Goal: Task Accomplishment & Management: Use online tool/utility

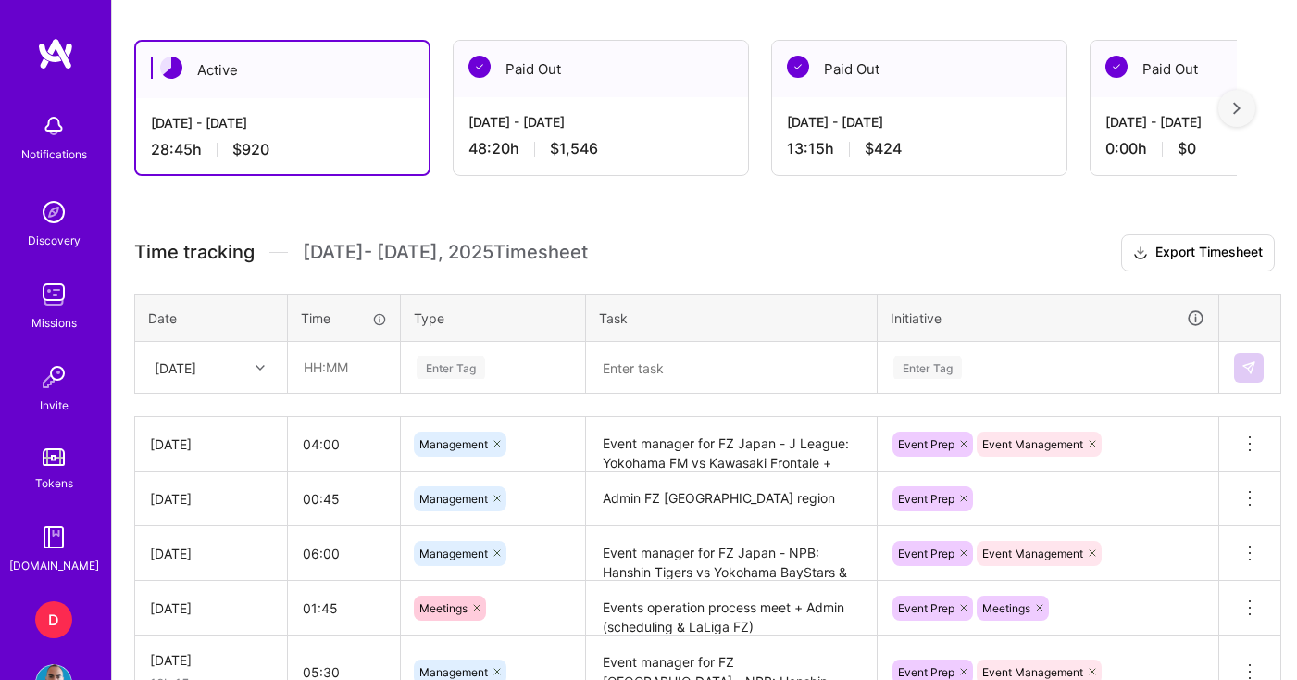
scroll to position [482, 0]
click at [196, 369] on div "[DATE]" at bounding box center [176, 366] width 42 height 19
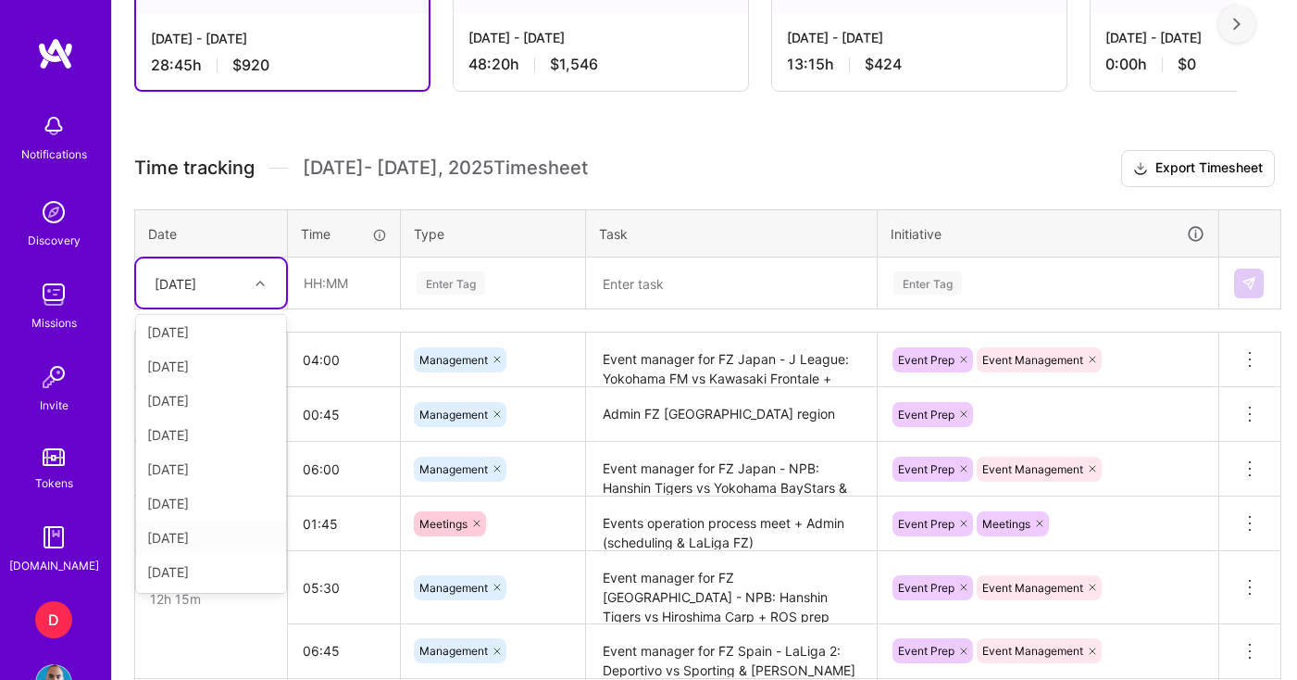
scroll to position [581, 0]
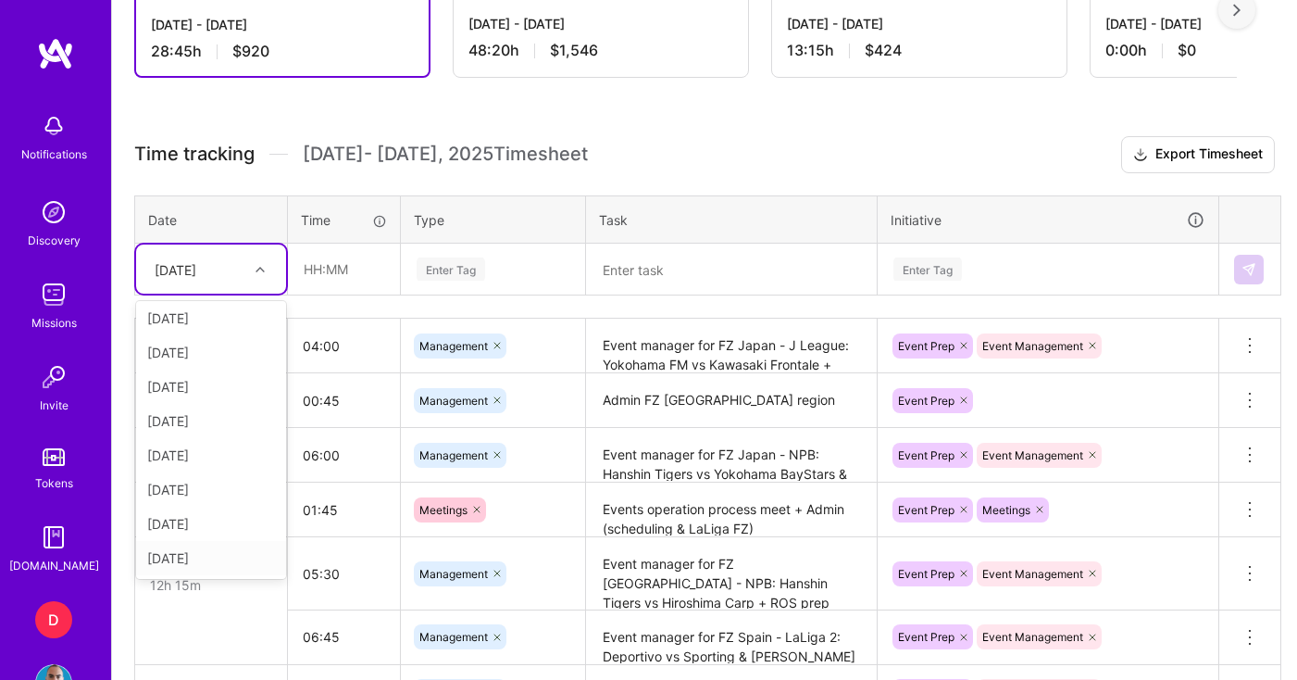
click at [203, 559] on div "[DATE]" at bounding box center [211, 558] width 150 height 34
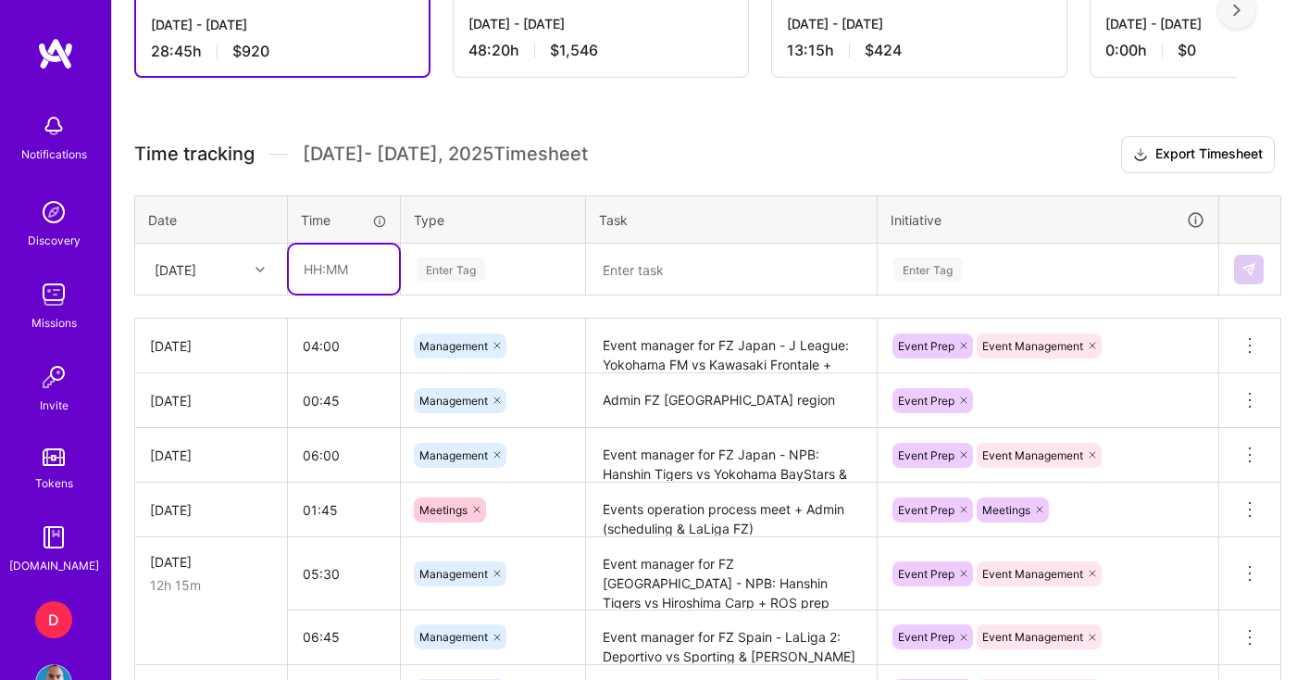
click at [348, 256] on input "text" at bounding box center [344, 268] width 110 height 49
click at [330, 264] on input "05:00" at bounding box center [344, 268] width 110 height 49
drag, startPoint x: 322, startPoint y: 265, endPoint x: 339, endPoint y: 268, distance: 16.9
click at [339, 268] on input "05:00" at bounding box center [344, 268] width 110 height 49
type input "05:15"
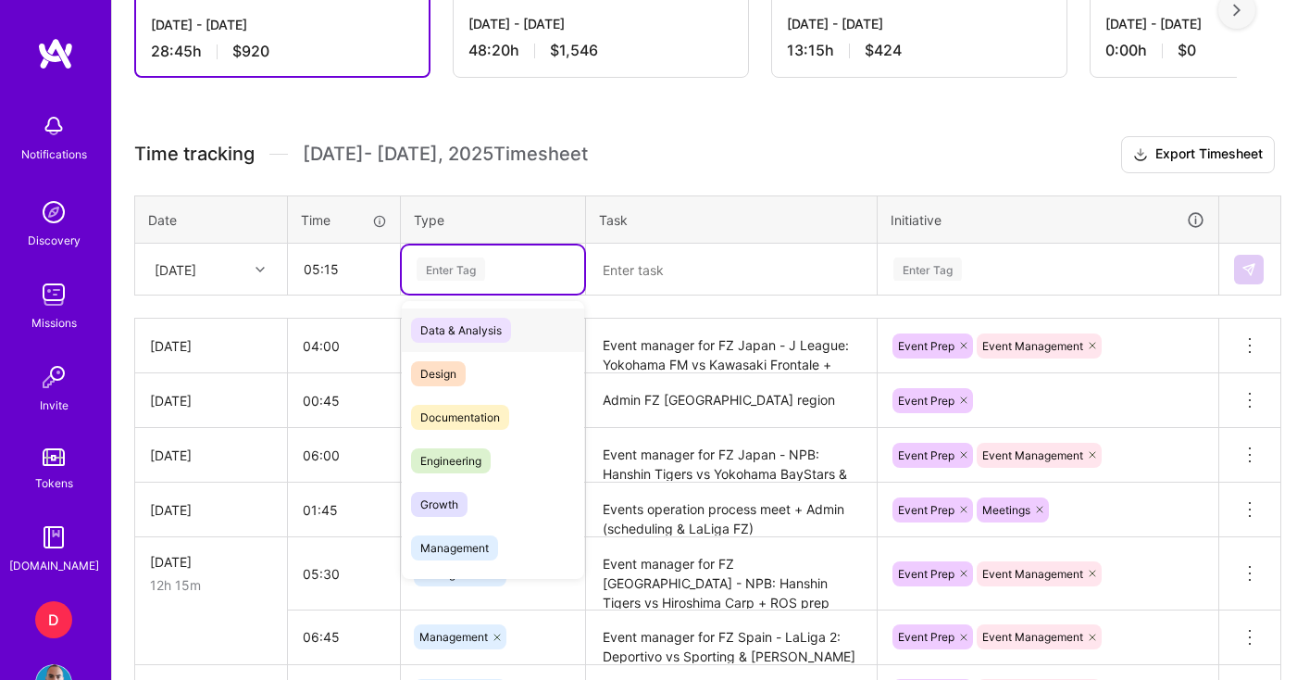
click at [506, 270] on div "Enter Tag" at bounding box center [493, 268] width 156 height 23
drag, startPoint x: 459, startPoint y: 548, endPoint x: 474, endPoint y: 530, distance: 23.7
click at [459, 548] on span "Management" at bounding box center [454, 547] width 87 height 25
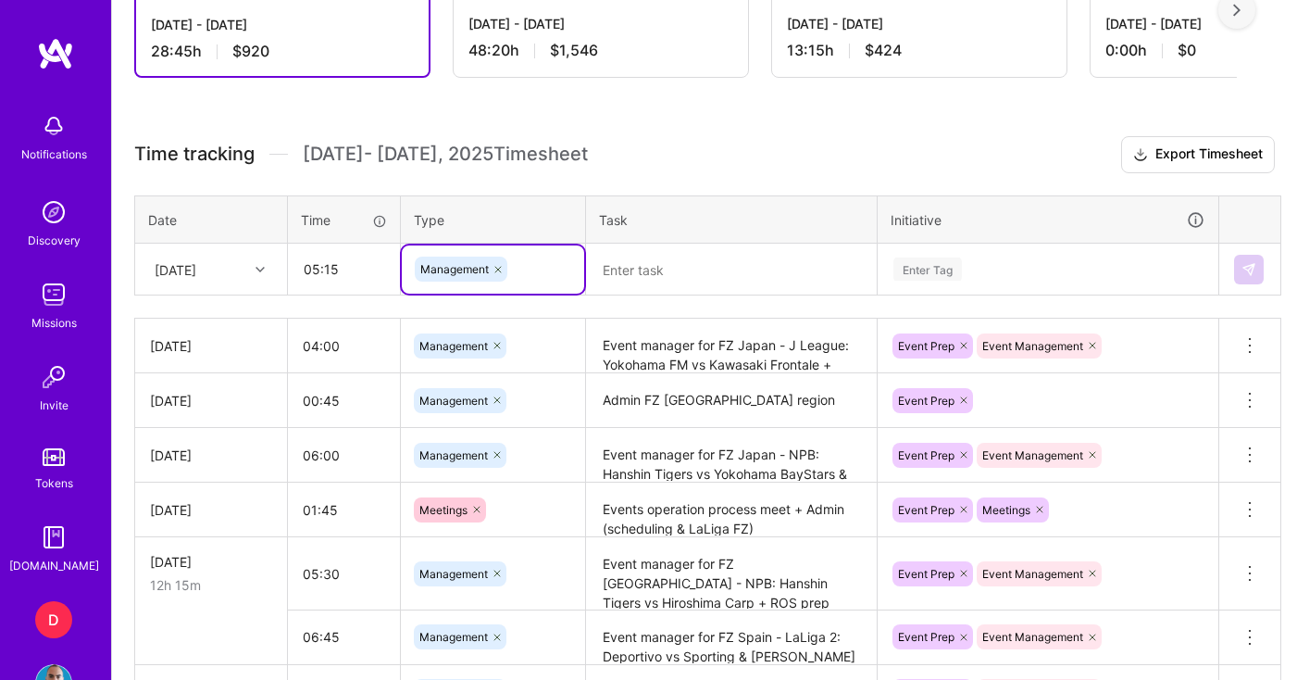
click at [647, 268] on textarea at bounding box center [731, 269] width 287 height 48
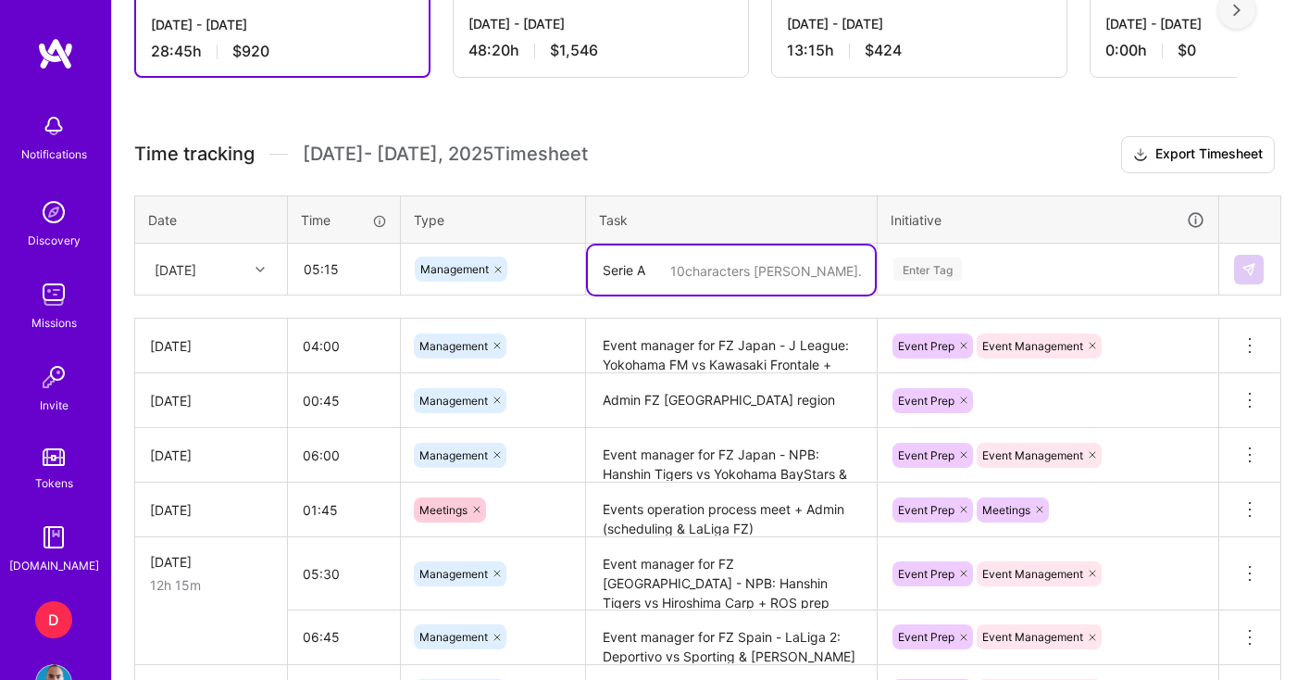
click at [605, 277] on textarea "Serie A" at bounding box center [731, 269] width 287 height 49
click at [819, 264] on textarea "Event manager for Serie A" at bounding box center [731, 269] width 287 height 49
click at [721, 270] on textarea "Event manager for Serie A" at bounding box center [731, 269] width 287 height 49
click at [860, 269] on textarea "Event manager for FZ [GEOGRAPHIC_DATA] - Serie A" at bounding box center [731, 269] width 287 height 49
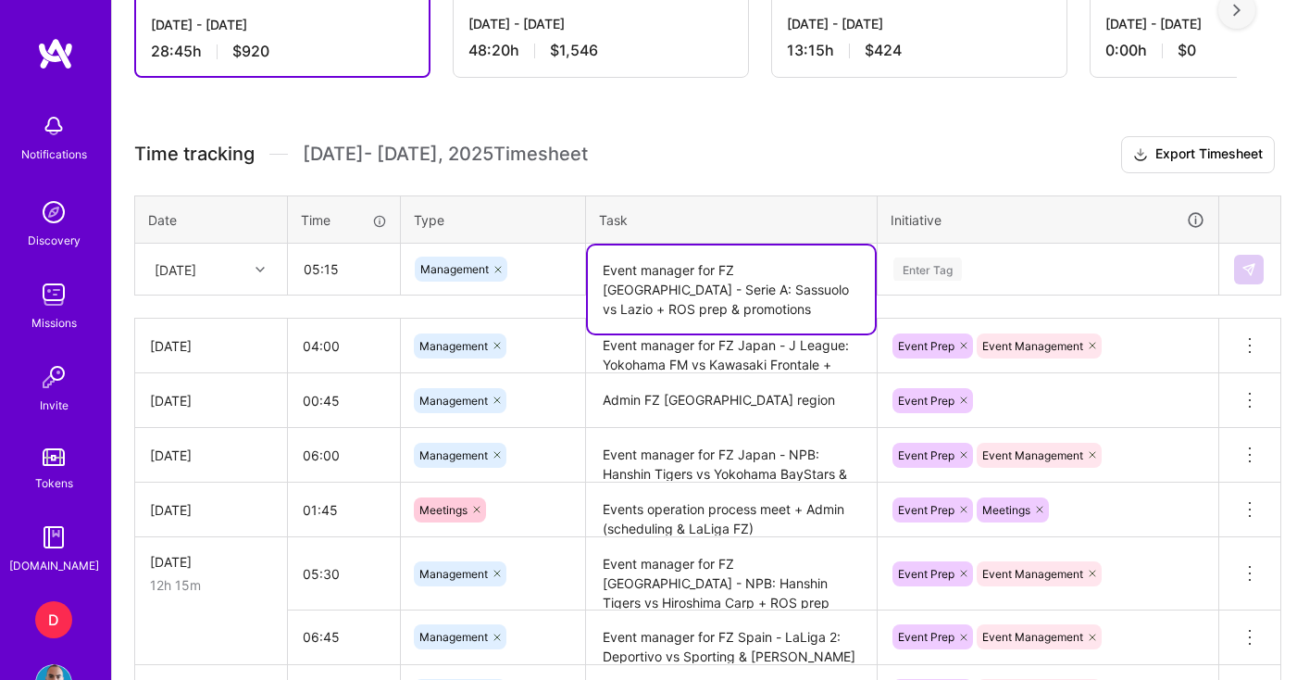
type textarea "Event manager for FZ [GEOGRAPHIC_DATA] - Serie A: Sassuolo vs Lazio + ROS prep …"
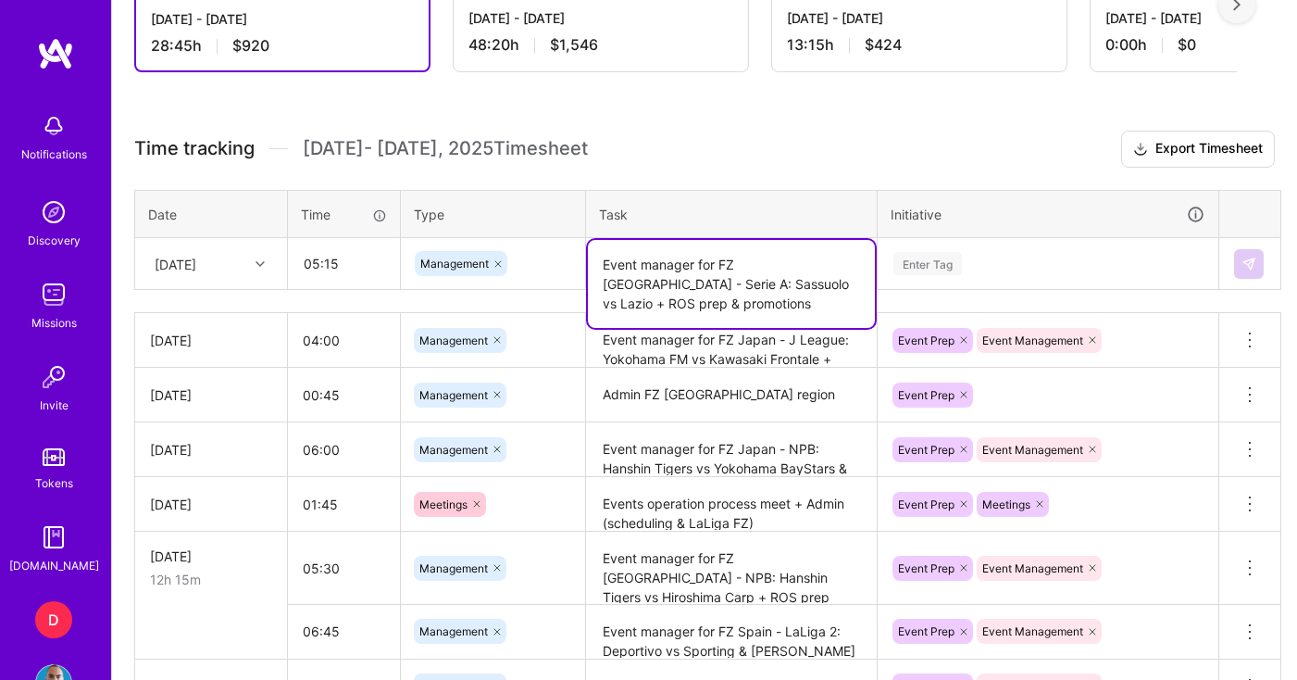
click at [962, 281] on div "Enter Tag" at bounding box center [1048, 264] width 339 height 48
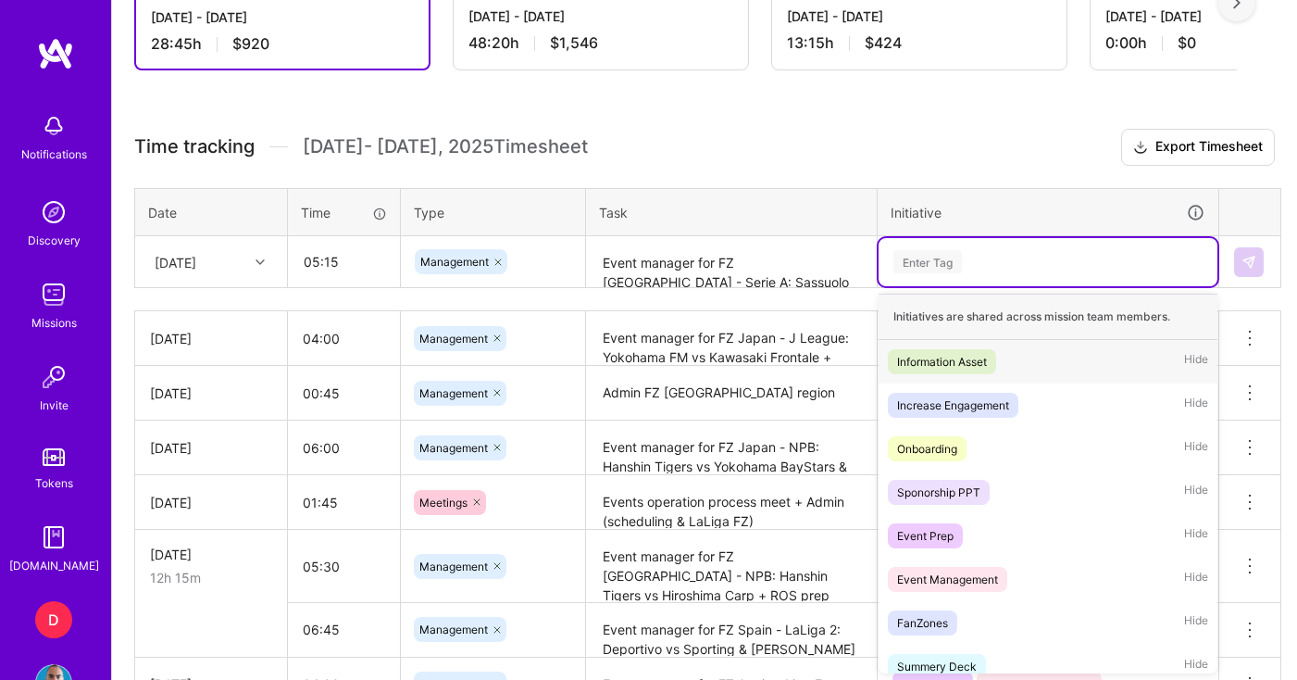
scroll to position [589, 0]
click at [955, 579] on div "Event Management" at bounding box center [947, 578] width 101 height 19
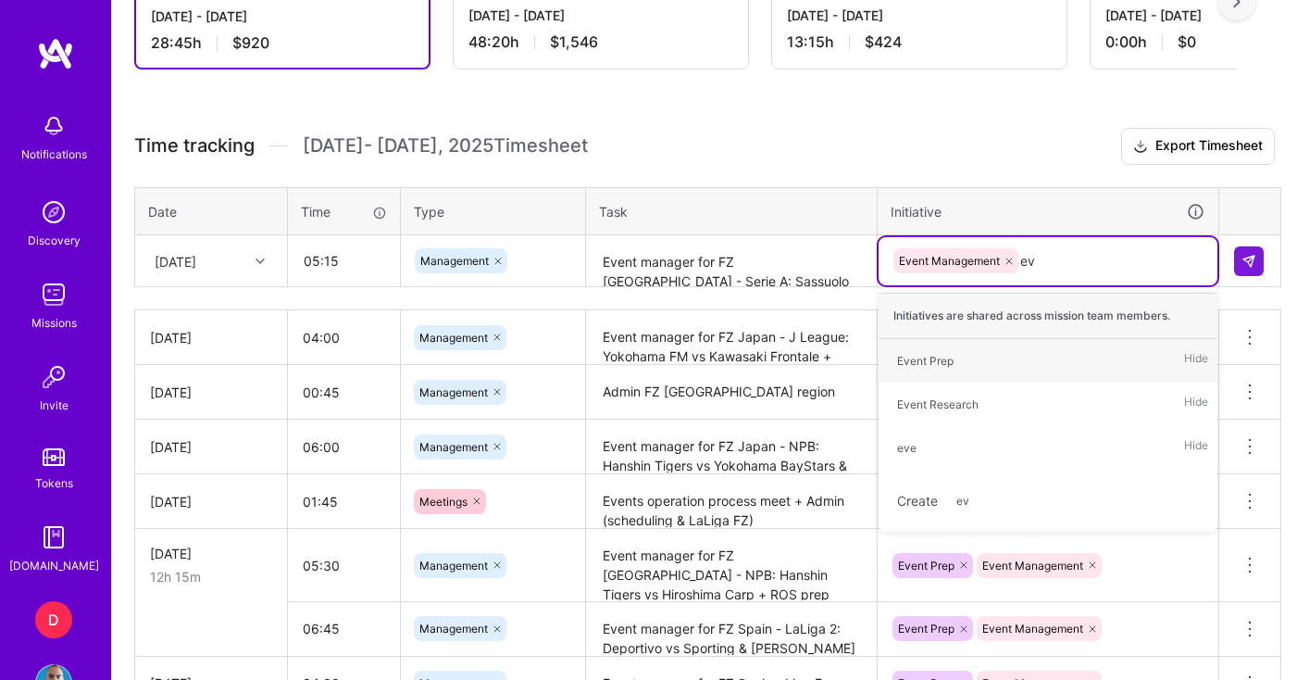
type input "eve"
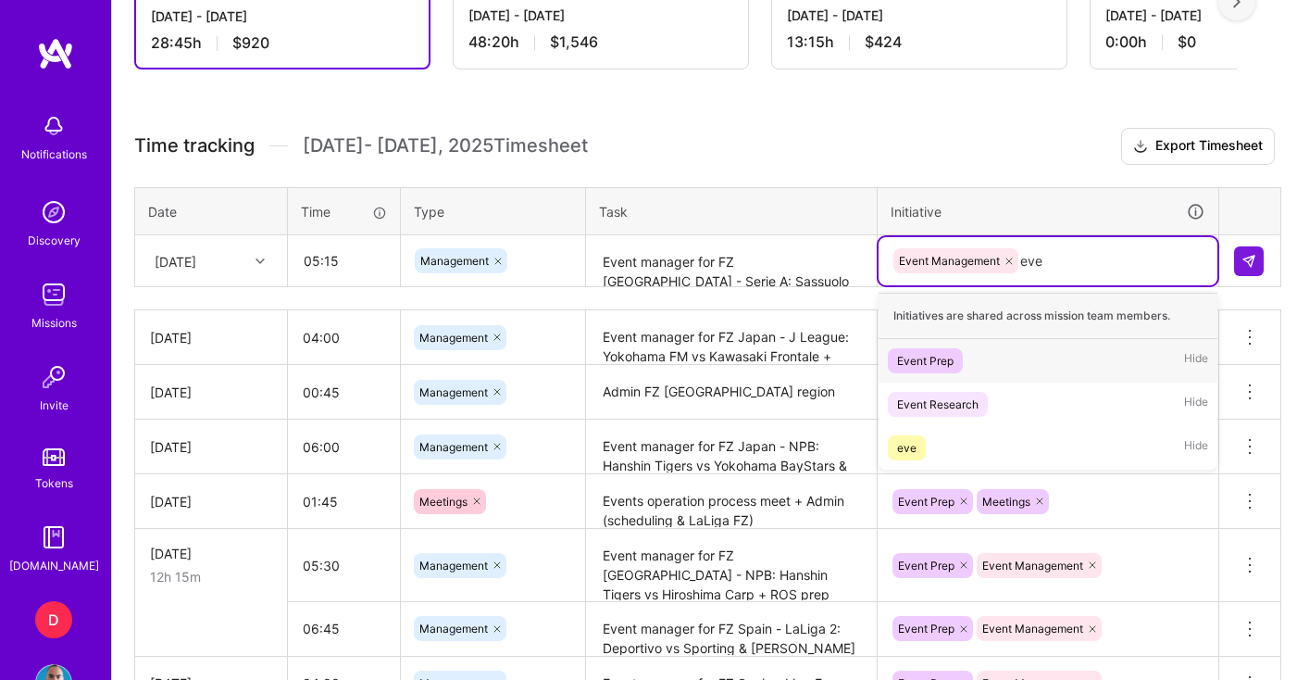
click at [943, 369] on div "Event Prep" at bounding box center [925, 360] width 56 height 19
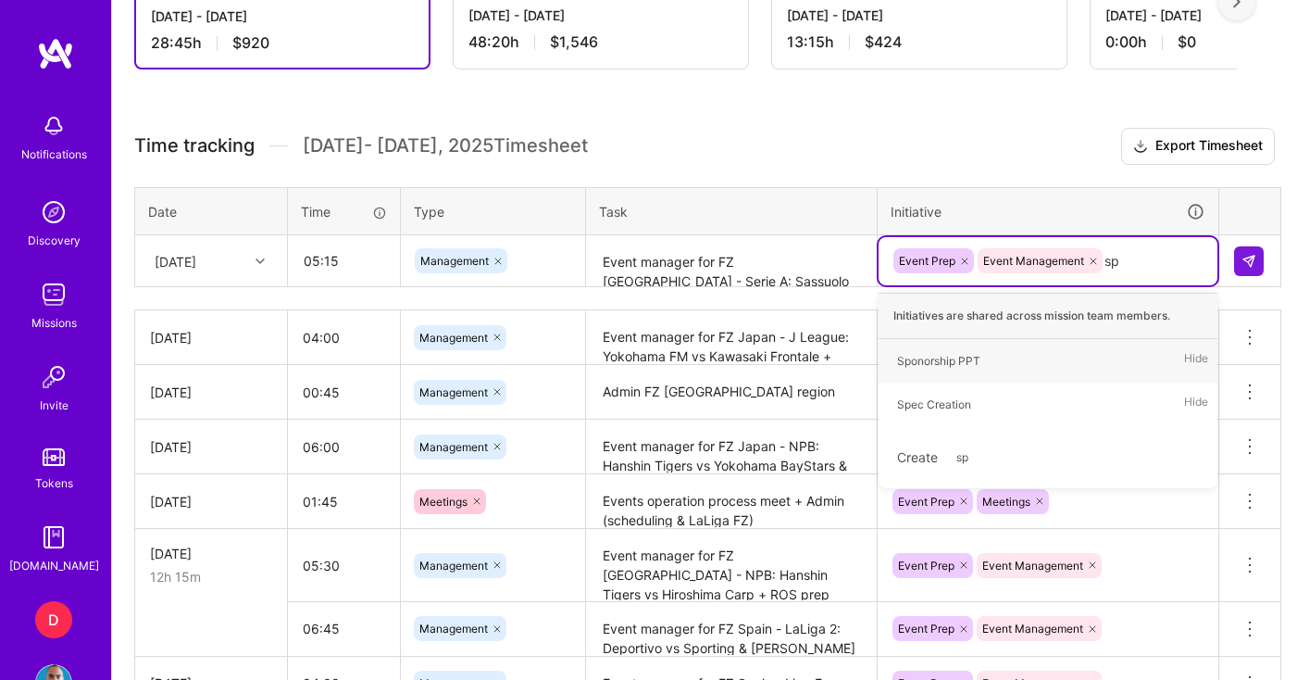
type input "s"
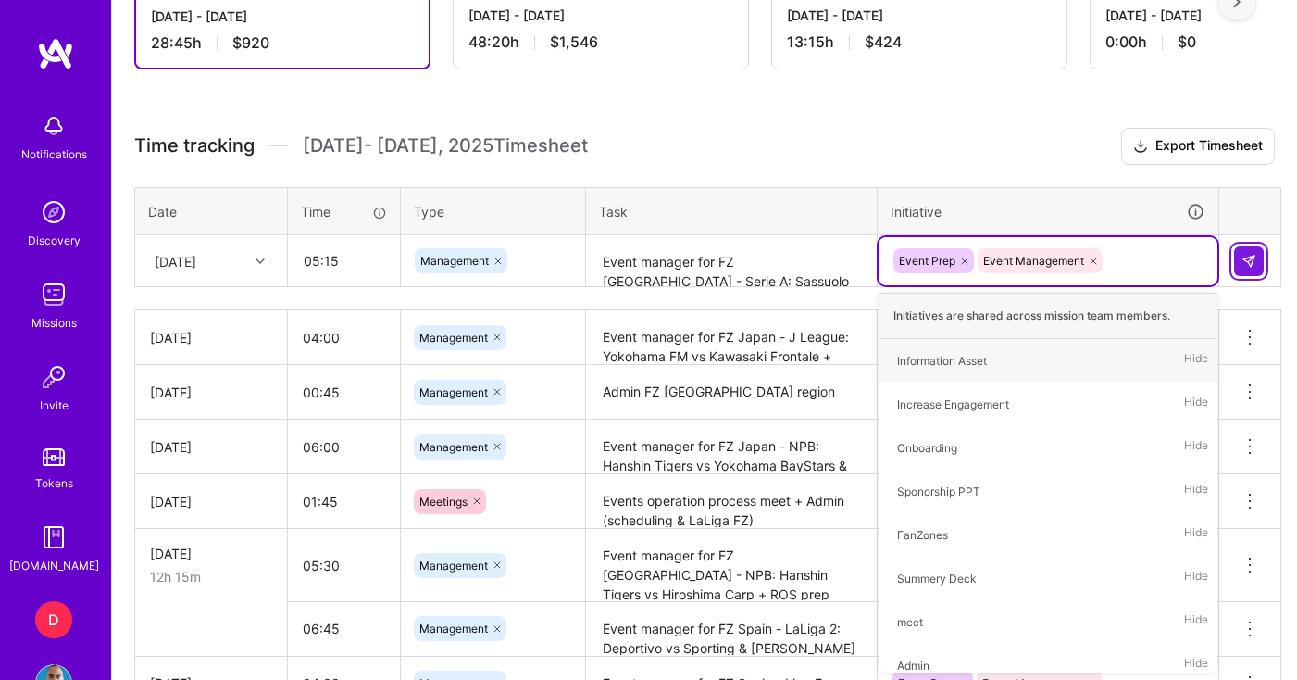
click at [1248, 257] on img at bounding box center [1249, 261] width 15 height 15
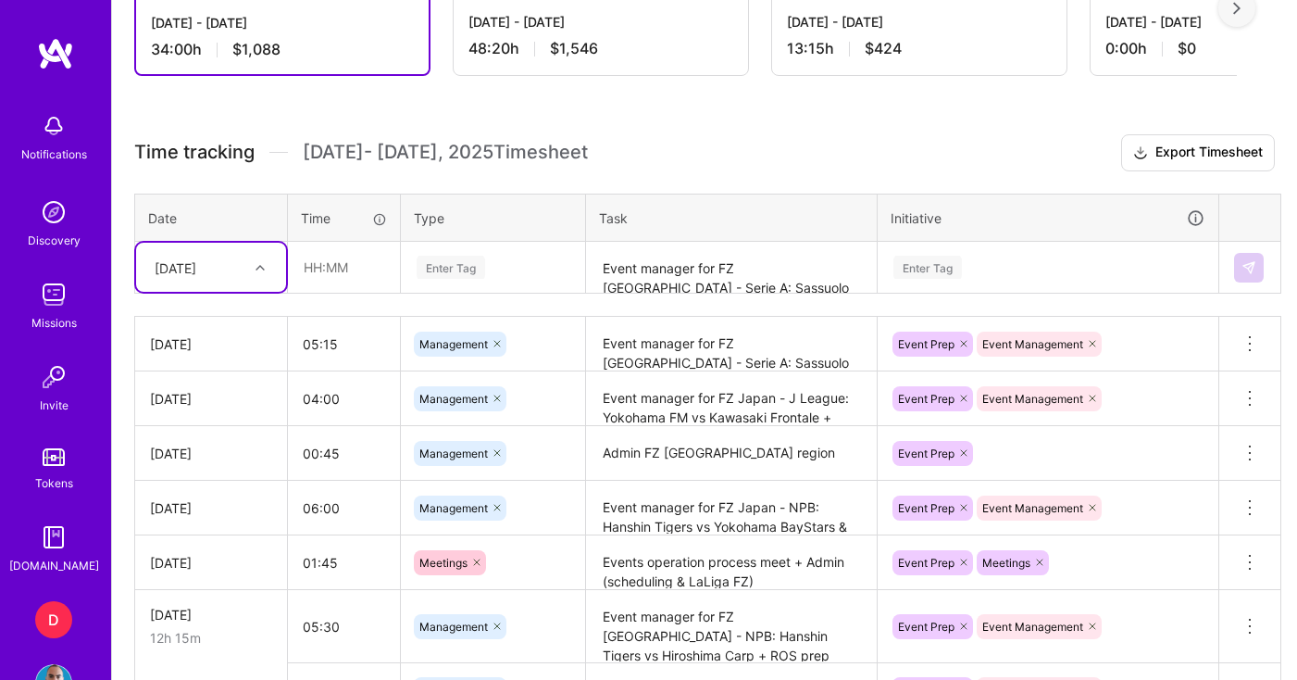
scroll to position [571, 0]
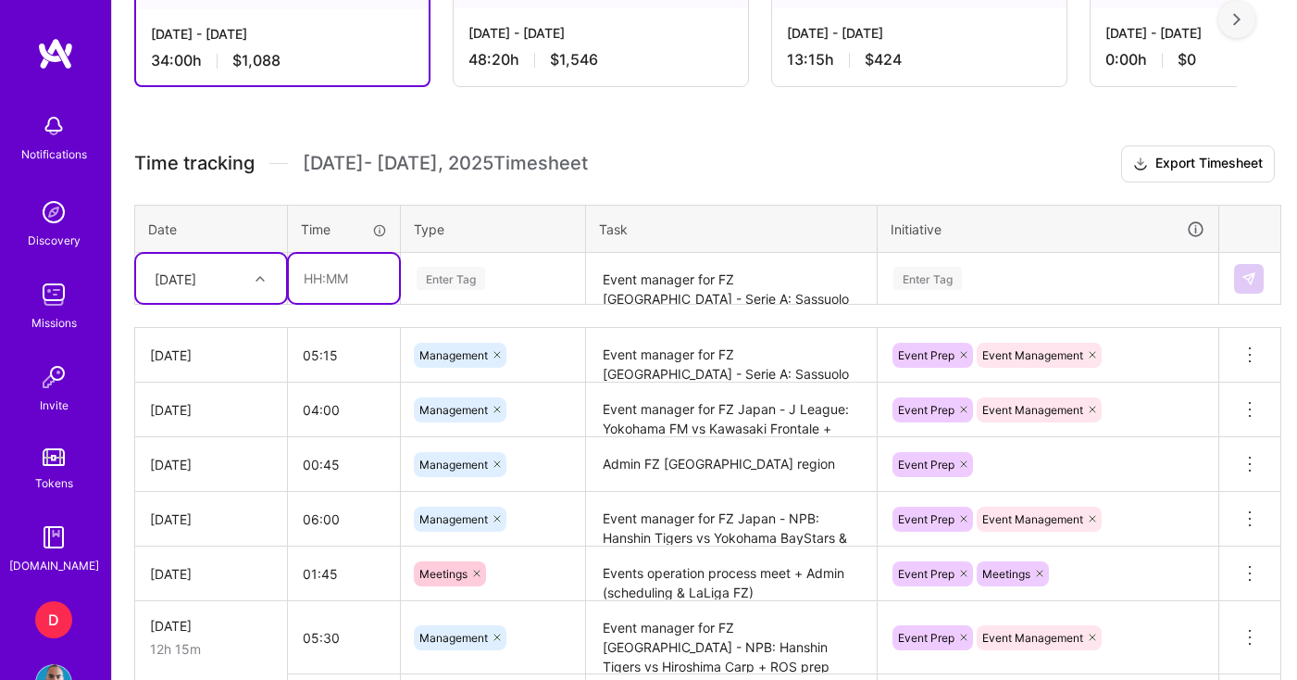
click at [342, 274] on input "text" at bounding box center [344, 278] width 110 height 49
type input "04:00"
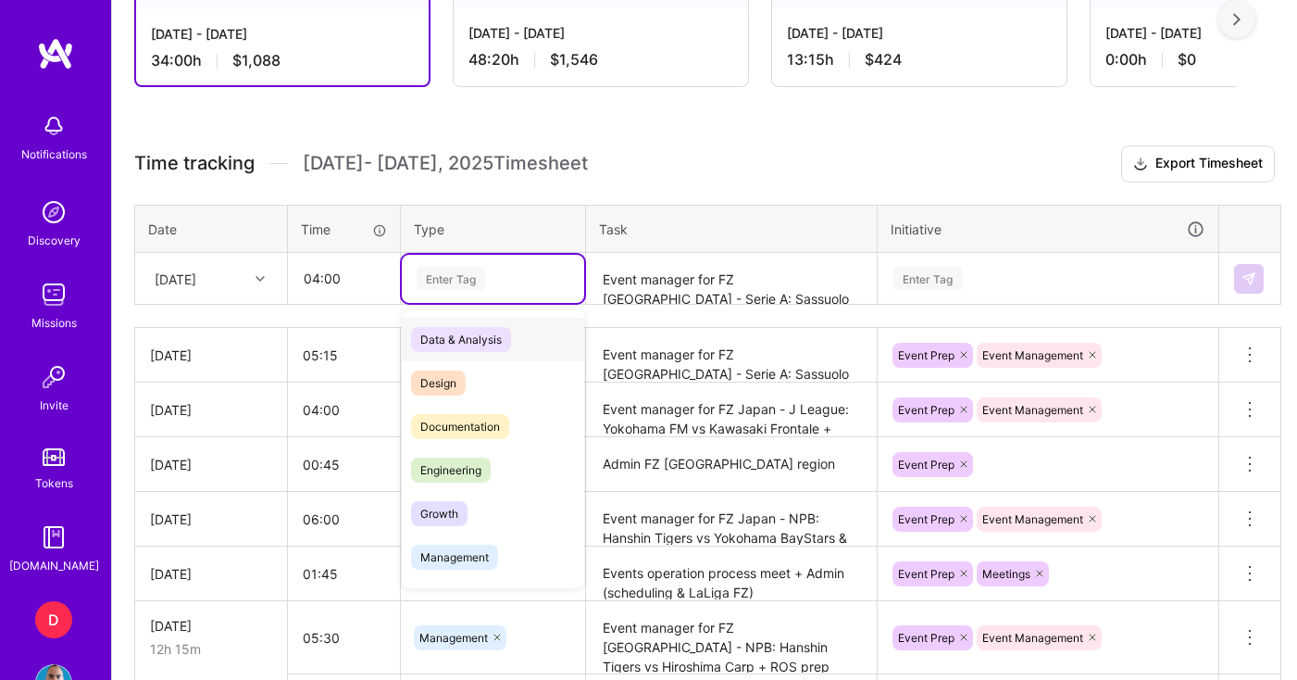
click at [481, 289] on div "Enter Tag" at bounding box center [451, 278] width 69 height 29
click at [463, 553] on span "Management" at bounding box center [454, 556] width 87 height 25
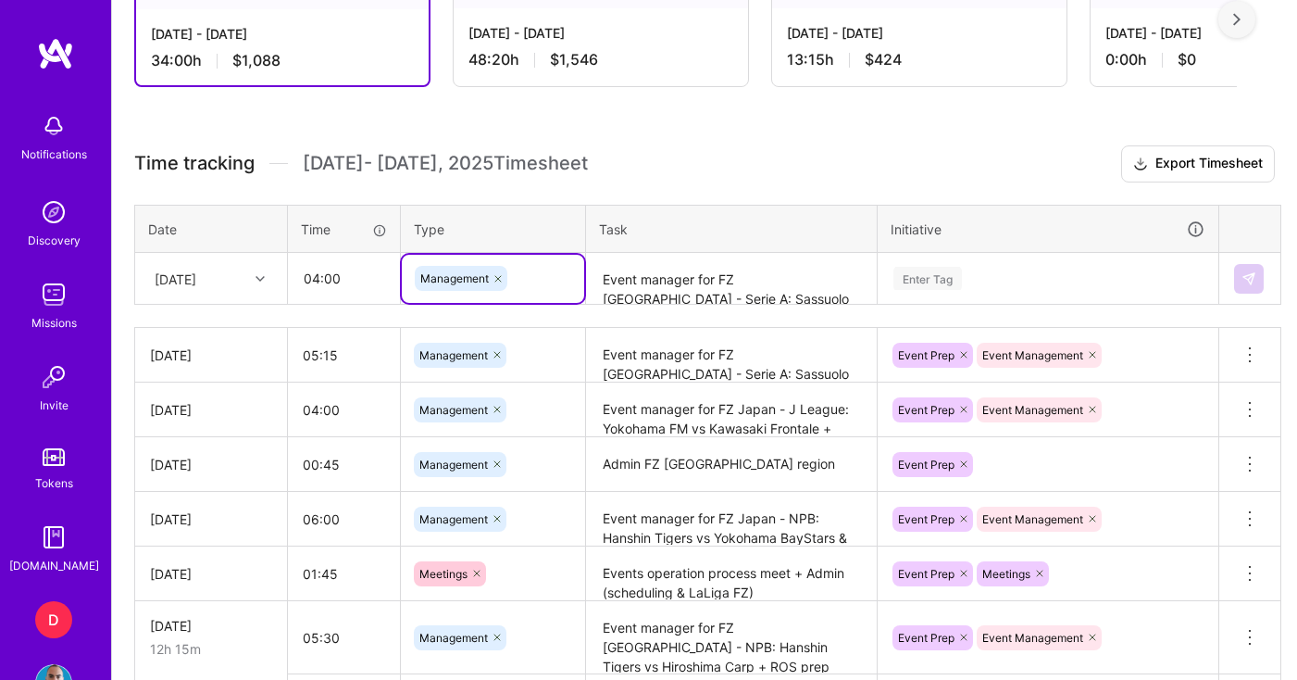
click at [678, 281] on textarea "Event manager for FZ [GEOGRAPHIC_DATA] - Serie A: Sassuolo vs Lazio + ROS prep …" at bounding box center [731, 279] width 287 height 49
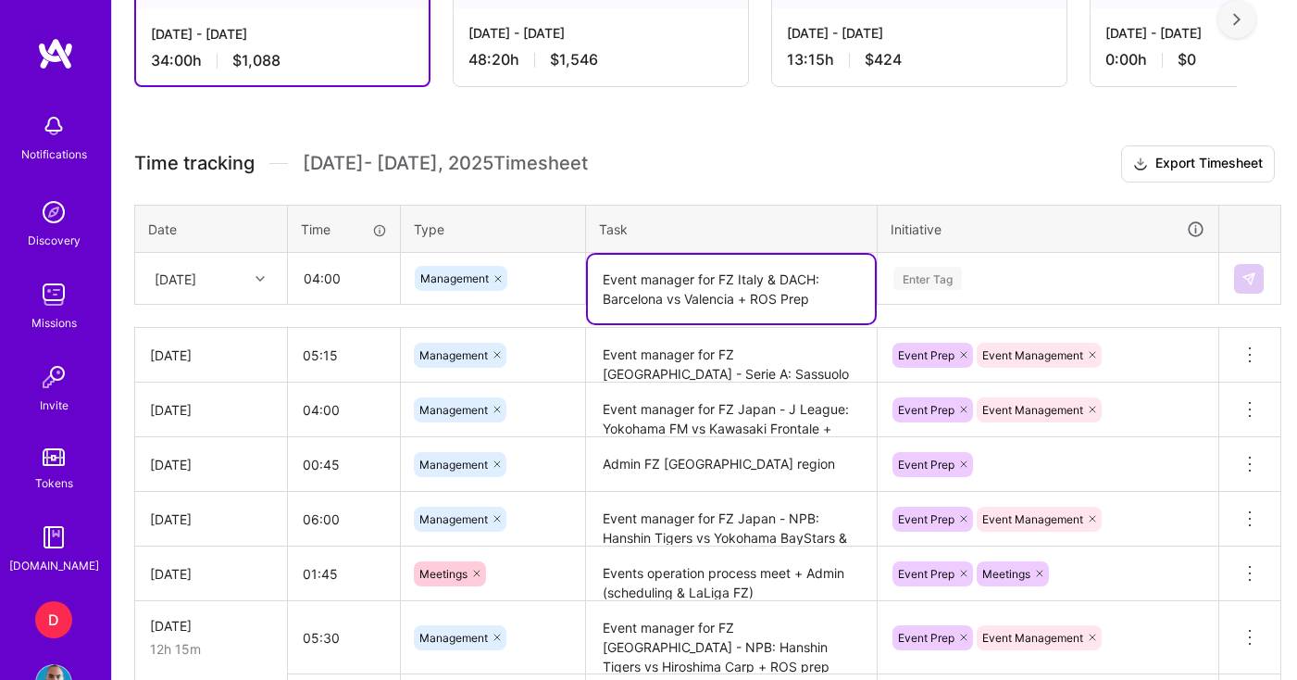
type textarea "Event manager for FZ Italy & DACH: Barcelona vs Valencia + ROS Prep"
click at [980, 268] on div "Enter Tag" at bounding box center [1048, 278] width 313 height 23
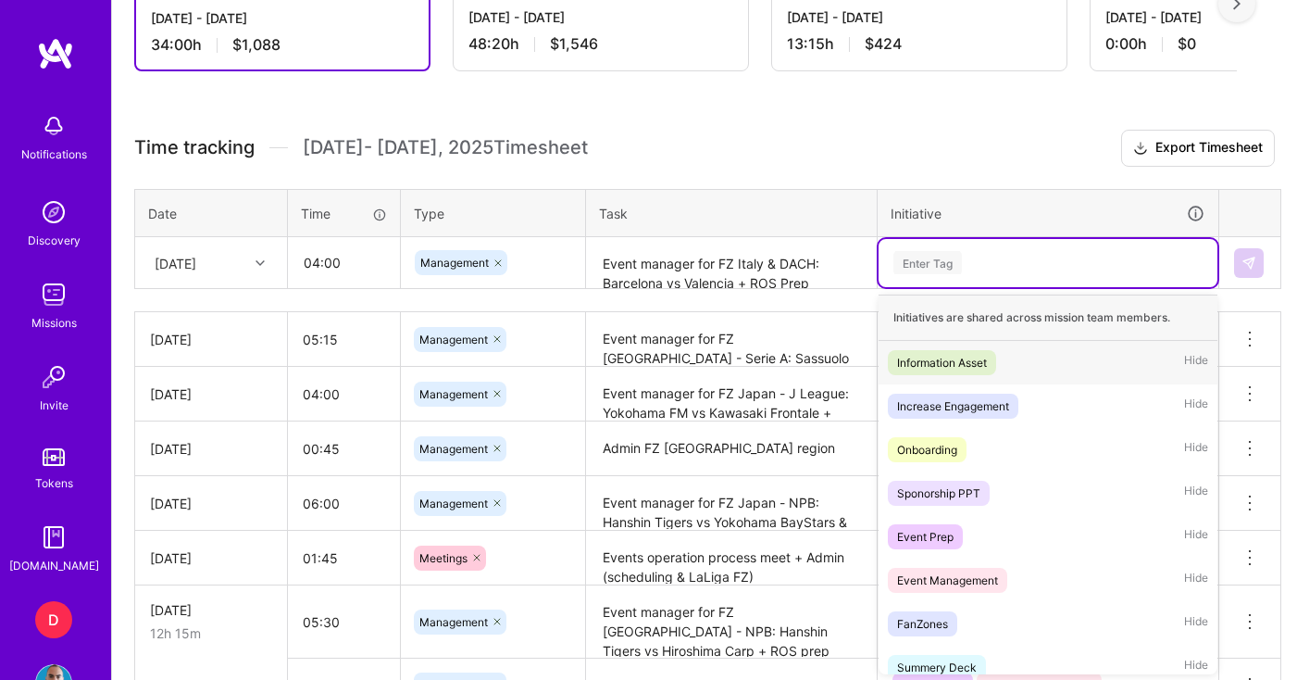
scroll to position [589, 0]
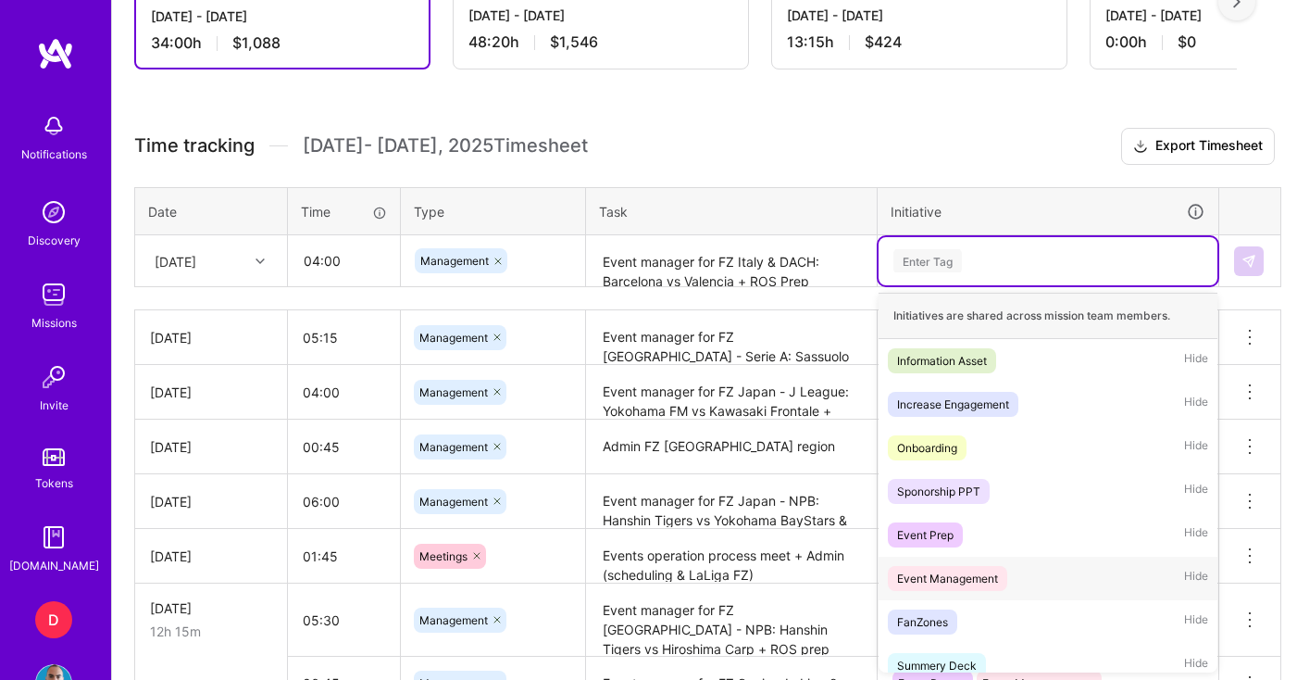
click at [981, 569] on div "Event Management" at bounding box center [947, 578] width 101 height 19
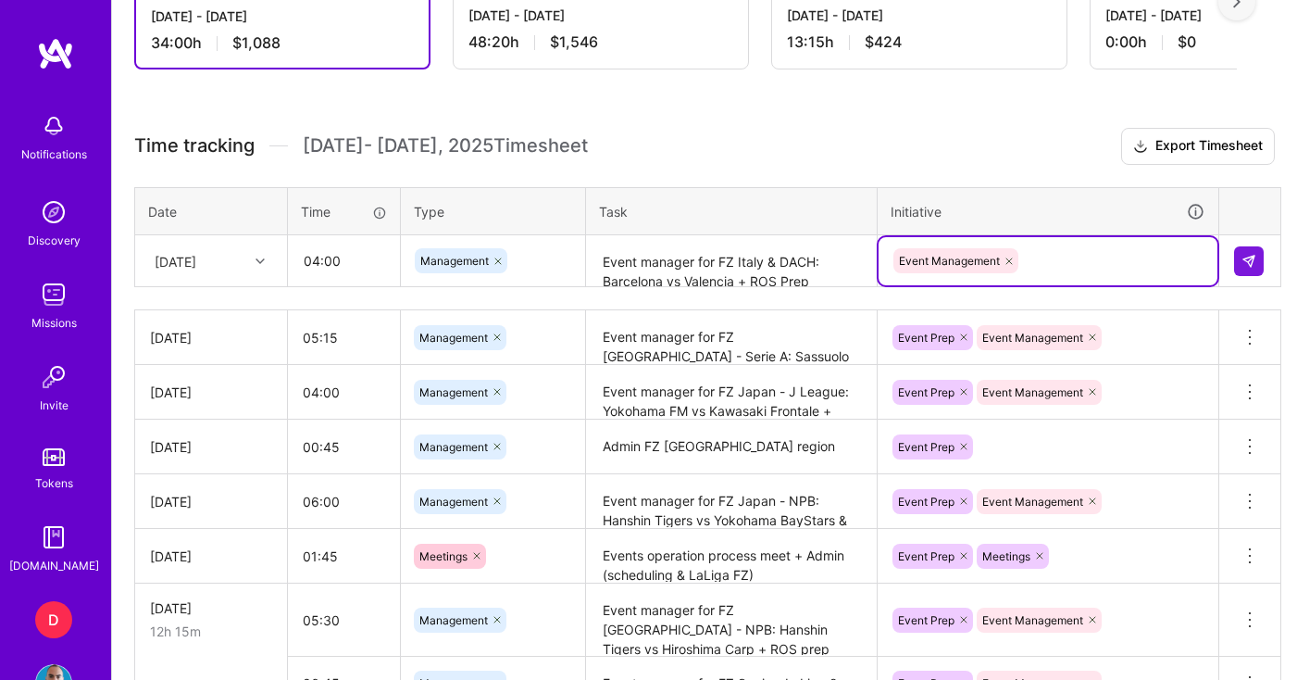
click at [1073, 276] on div "Event Management" at bounding box center [1048, 261] width 339 height 48
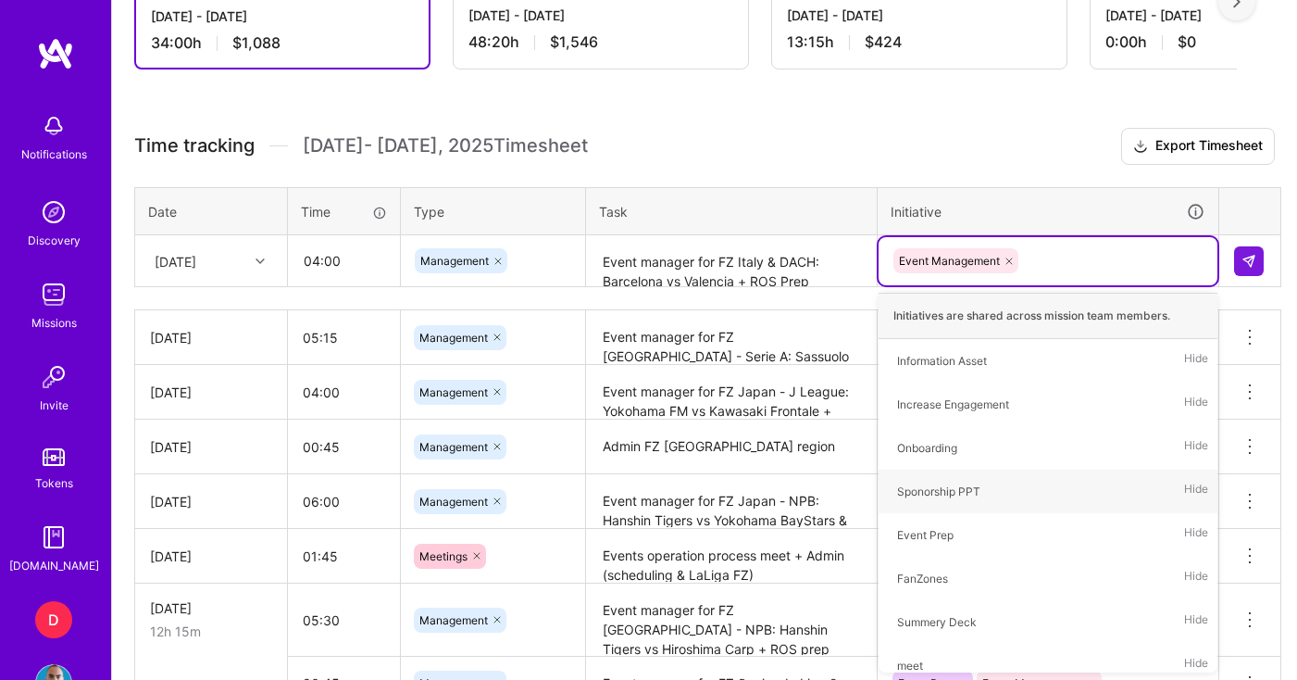
type input "e"
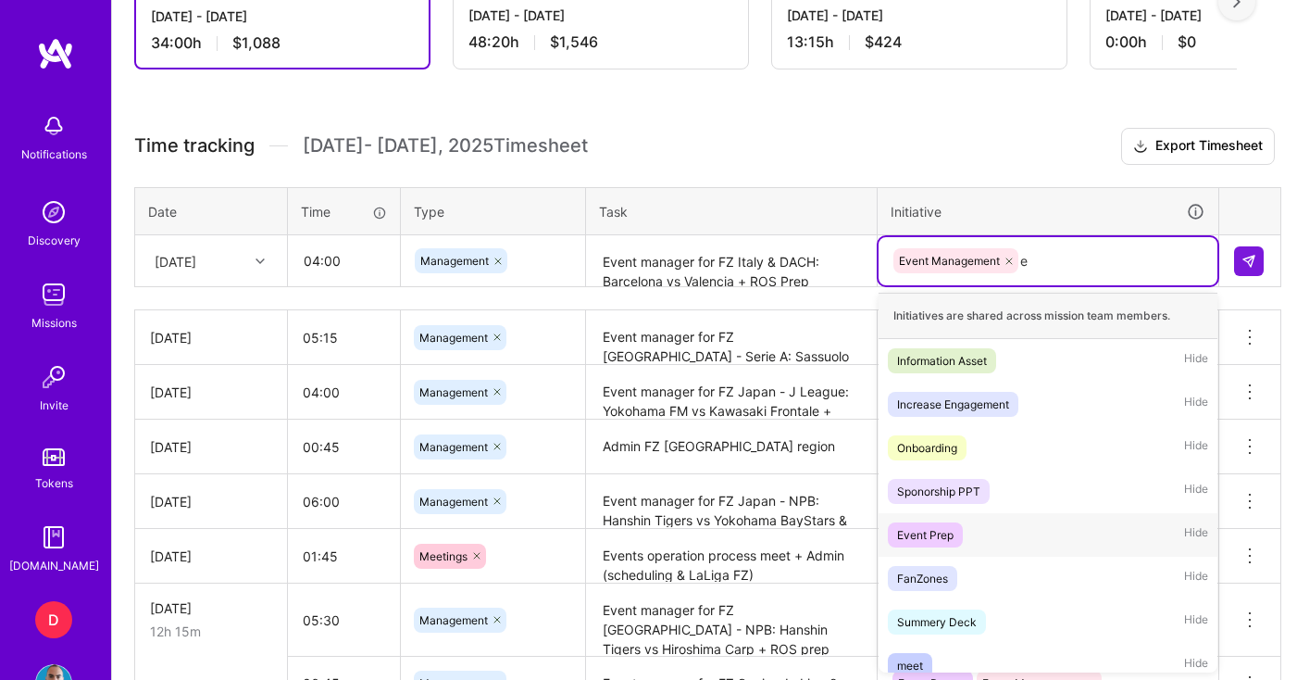
click at [949, 530] on div "Event Prep" at bounding box center [925, 534] width 56 height 19
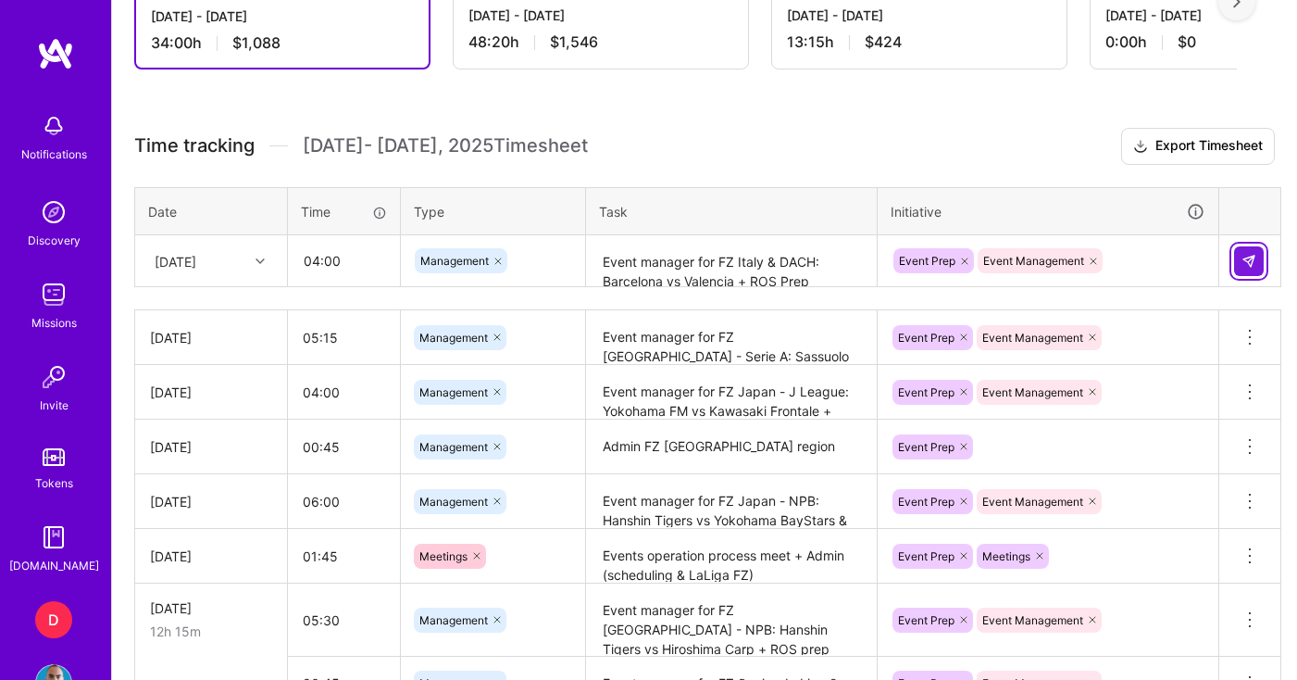
click at [1247, 256] on img at bounding box center [1249, 261] width 15 height 15
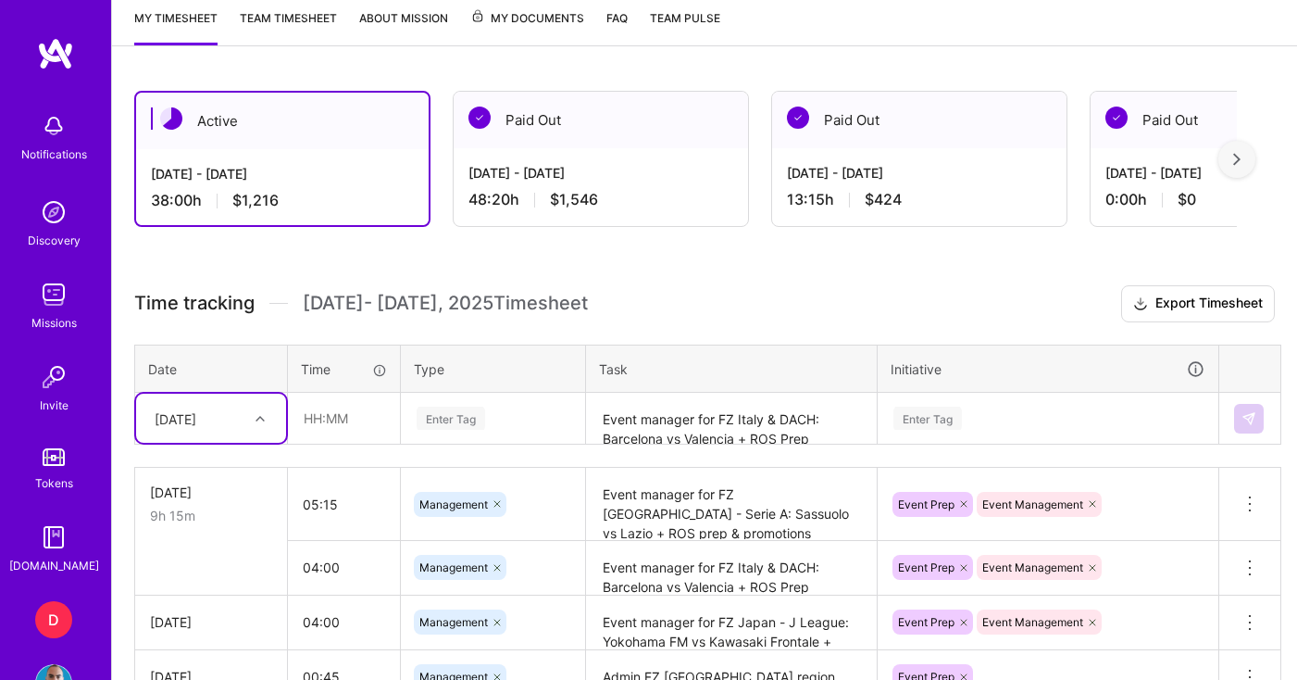
scroll to position [421, 0]
